Goal: Find specific fact: Find specific fact

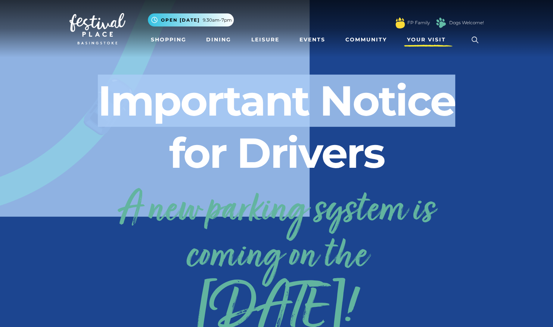
click at [422, 42] on span "Your Visit" at bounding box center [426, 40] width 39 height 8
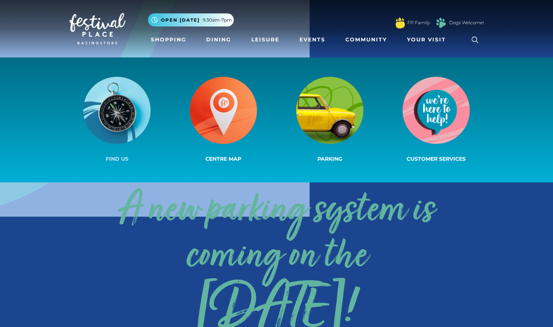
click at [117, 131] on img at bounding box center [116, 110] width 67 height 67
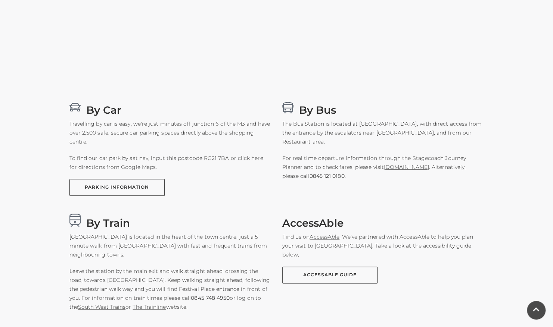
scroll to position [456, 0]
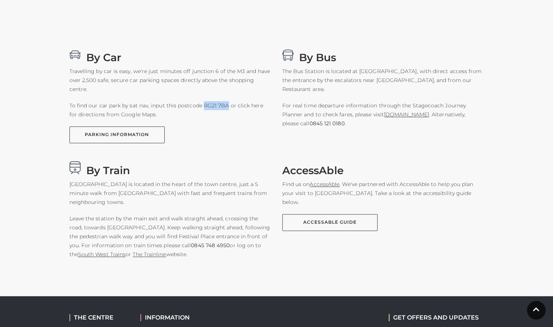
drag, startPoint x: 226, startPoint y: 105, endPoint x: 201, endPoint y: 104, distance: 25.1
click at [201, 104] on p "To find our car park by sat nav, input this postcode RG21 7BA or click here for…" at bounding box center [170, 110] width 202 height 18
copy p "RG21 7BA"
